Goal: Task Accomplishment & Management: Complete application form

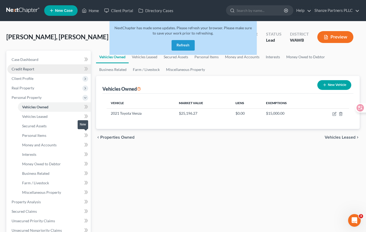
scroll to position [1, 0]
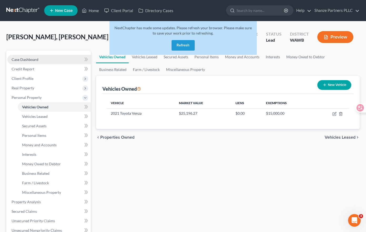
click at [52, 61] on link "Case Dashboard" at bounding box center [48, 59] width 83 height 9
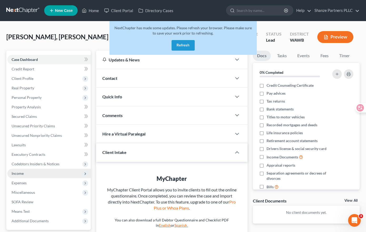
scroll to position [51, 0]
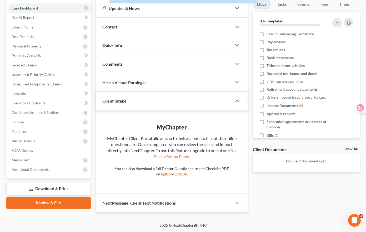
click at [58, 189] on link "Download & Print" at bounding box center [48, 188] width 85 height 12
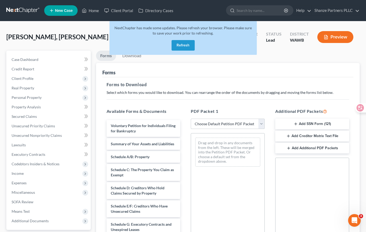
click at [241, 122] on select "Choose Default Petition PDF Packet Complete Bankruptcy Petition (all forms and …" at bounding box center [228, 123] width 74 height 11
select select "0"
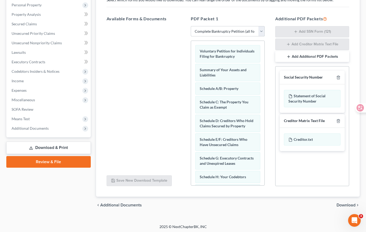
scroll to position [94, 0]
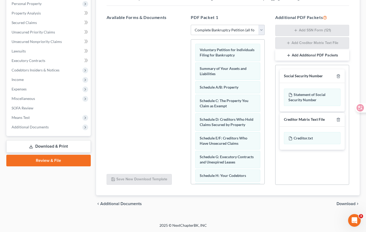
click at [351, 202] on span "Download" at bounding box center [346, 203] width 19 height 4
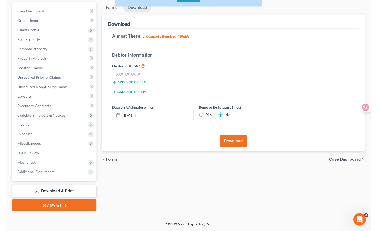
scroll to position [48, 0]
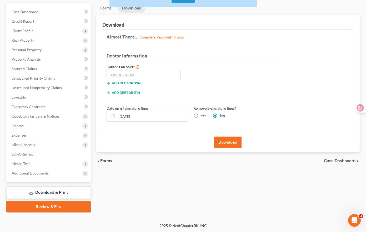
click at [201, 116] on label "Yes" at bounding box center [204, 115] width 6 height 5
click at [203, 116] on input "Yes" at bounding box center [204, 114] width 3 height 3
radio input "true"
radio input "false"
click at [226, 141] on button "Download" at bounding box center [227, 142] width 27 height 12
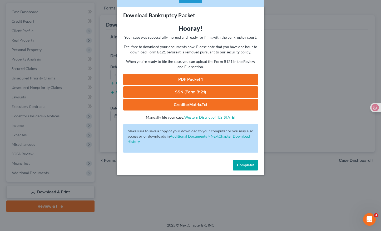
click at [244, 168] on button "Complete!" at bounding box center [245, 165] width 25 height 11
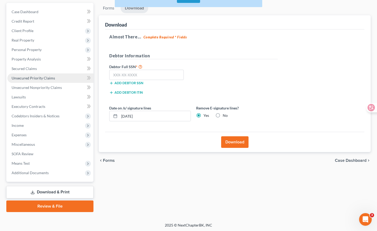
click at [44, 77] on span "Unsecured Priority Claims" at bounding box center [33, 78] width 43 height 4
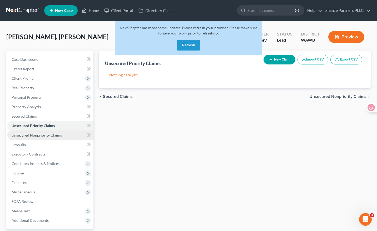
click at [55, 133] on span "Unsecured Nonpriority Claims" at bounding box center [37, 135] width 50 height 4
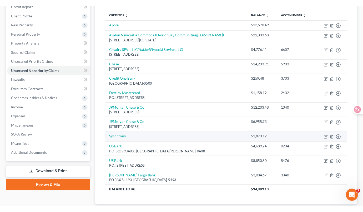
scroll to position [68, 0]
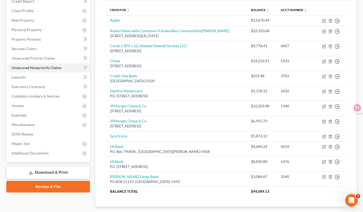
click at [97, 80] on div "Unsecured Nonpriority Claims New Claim Import CSV Export CSV Delete All Credito…" at bounding box center [226, 95] width 262 height 224
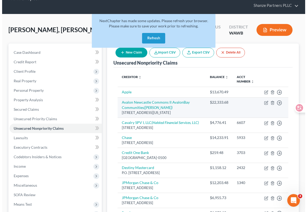
scroll to position [10, 0]
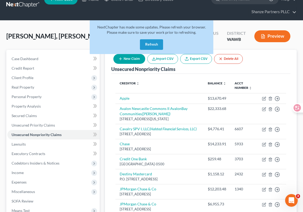
click at [125, 58] on div "NextChapter has made some updates. Please refresh your browser. Please make sur…" at bounding box center [152, 39] width 124 height 38
click at [131, 59] on button "New Claim" at bounding box center [129, 59] width 32 height 10
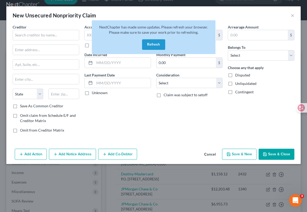
click at [154, 44] on button "Refresh" at bounding box center [153, 44] width 23 height 11
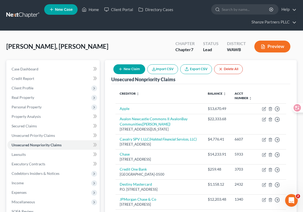
click at [132, 74] on div "New Claim Import CSV Export CSV Delete All" at bounding box center [178, 69] width 134 height 14
click at [132, 70] on button "New Claim" at bounding box center [129, 69] width 32 height 10
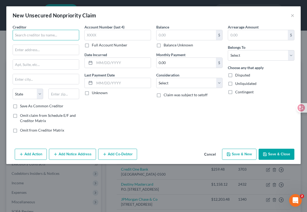
click at [54, 36] on input "text" at bounding box center [46, 35] width 67 height 11
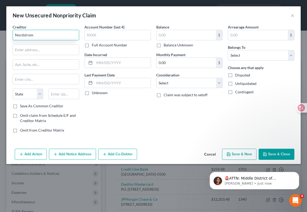
type input "Nordstrom"
click at [55, 52] on input "text" at bounding box center [46, 50] width 66 height 10
paste input "PO Box 6566"
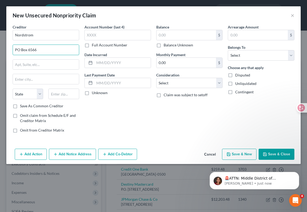
type input "PO Box 6566"
click at [44, 75] on input "text" at bounding box center [46, 79] width 66 height 10
paste input "Englewood"
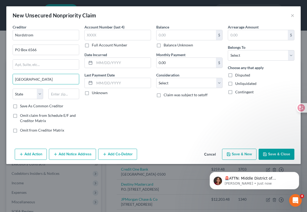
type input "Englewood"
click at [34, 93] on select "State AL AK AR AZ CA CO CT DE DC FL GA GU HI ID IL IN IA KS KY LA ME MD MA MI M…" at bounding box center [28, 93] width 31 height 11
select select "5"
click at [70, 95] on input "text" at bounding box center [63, 93] width 31 height 11
paste input "80155-6566"
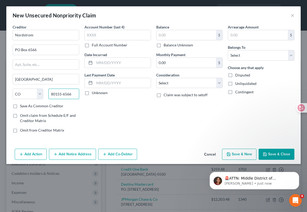
type input "80155-6566"
click at [87, 109] on div "Account Number (last 4) Full Account Number Date Incurred Last Payment Date Unk…" at bounding box center [118, 80] width 72 height 113
click at [107, 33] on input "text" at bounding box center [118, 35] width 67 height 11
paste input "1151"
type input "1151"
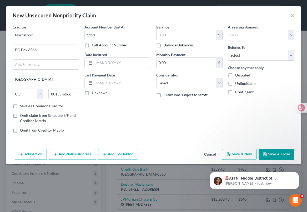
click at [98, 126] on div "Account Number (last 4) 1151 Full Account Number Date Incurred Last Payment Dat…" at bounding box center [118, 80] width 72 height 113
click at [178, 34] on input "text" at bounding box center [187, 35] width 60 height 10
paste input "6,888.55"
type input "6,888.55"
click at [129, 103] on div "Account Number (last 4) 1151 Full Account Number Date Incurred Last Payment Dat…" at bounding box center [118, 80] width 72 height 113
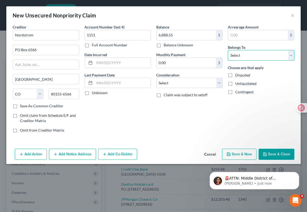
click at [246, 53] on select "Select Debtor 1 Only Debtor 2 Only Debtor 1 And Debtor 2 Only At Least One Of T…" at bounding box center [261, 55] width 67 height 11
select select "0"
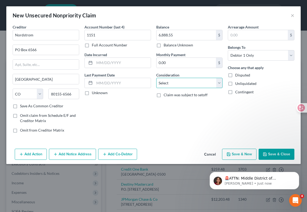
click at [204, 82] on select "Select Cable / Satellite Services Collection Agency Credit Card Debt Debt Couns…" at bounding box center [189, 83] width 67 height 11
select select "2"
click at [282, 155] on button "Save & Close" at bounding box center [277, 153] width 36 height 11
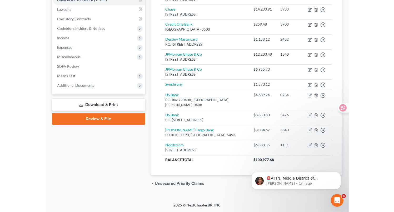
scroll to position [114, 0]
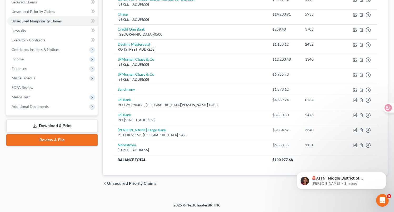
click at [51, 162] on div "Case Dashboard Payments Invoices Payments Payments Credit Report Client Profile" at bounding box center [52, 63] width 97 height 255
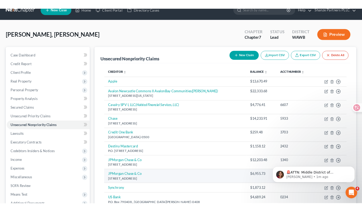
scroll to position [0, 0]
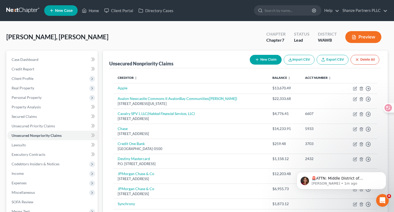
click at [212, 41] on div "Lu, Yu Mei Upgraded Chapter Chapter 7 Status Lead District WAWB Preview" at bounding box center [197, 39] width 382 height 23
click at [307, 88] on icon "button" at bounding box center [355, 88] width 4 height 4
select select "2"
select select "0"
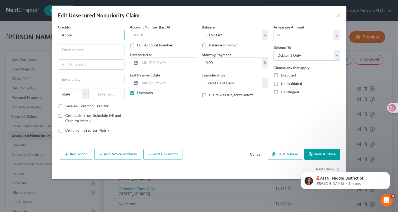
click at [97, 37] on input "Apple" at bounding box center [91, 35] width 67 height 11
type input "Apple Credit Card"
click at [307, 156] on button "Save & Close" at bounding box center [322, 153] width 36 height 11
